Goal: Information Seeking & Learning: Find specific fact

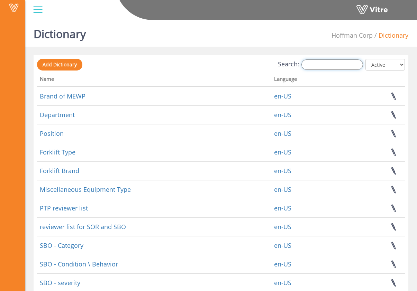
click at [344, 67] on input "Search:" at bounding box center [332, 65] width 62 height 10
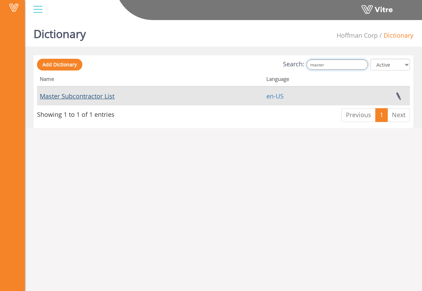
type input "master"
click at [106, 96] on link "Master Subcontractor List" at bounding box center [77, 96] width 75 height 8
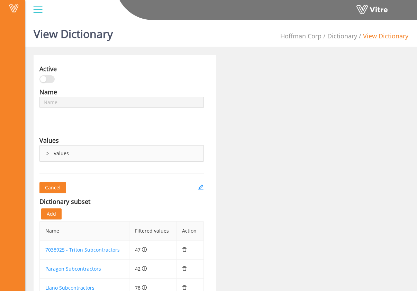
type input "Master Subcontractor List"
click at [277, 110] on div "Active Name Master Subcontractor List Language English Values Values Cancel Dic…" at bounding box center [220, 191] width 385 height 272
